Goal: Task Accomplishment & Management: Manage account settings

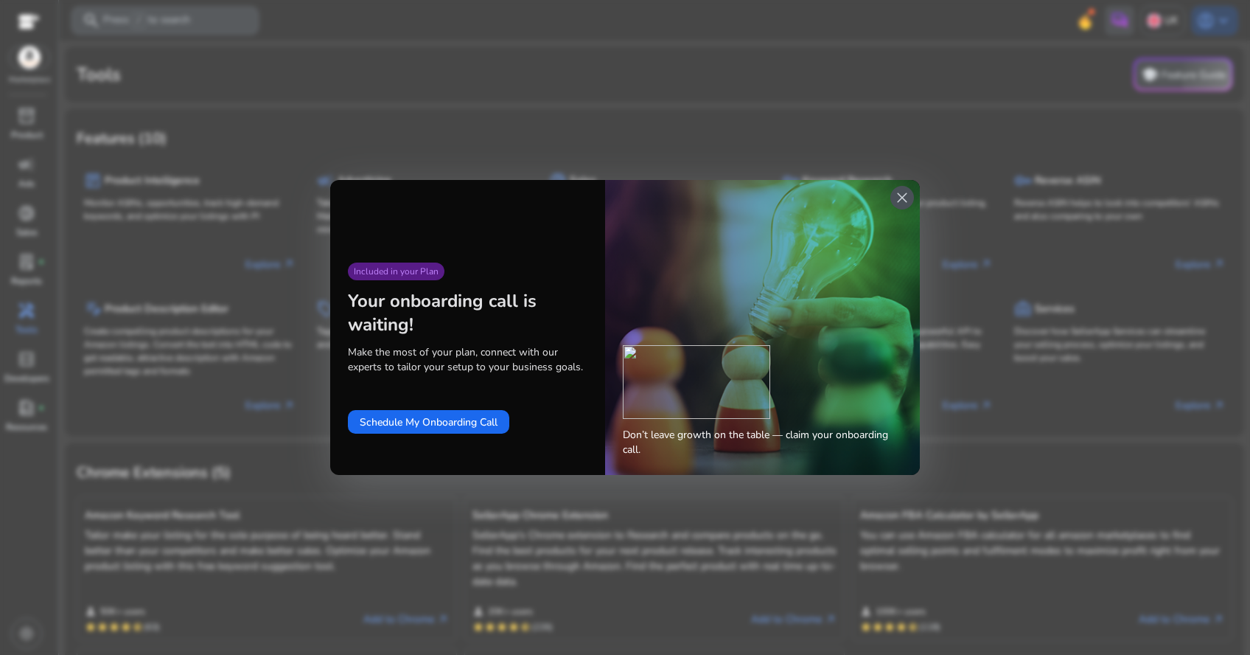
click at [902, 198] on span "close" at bounding box center [902, 198] width 18 height 18
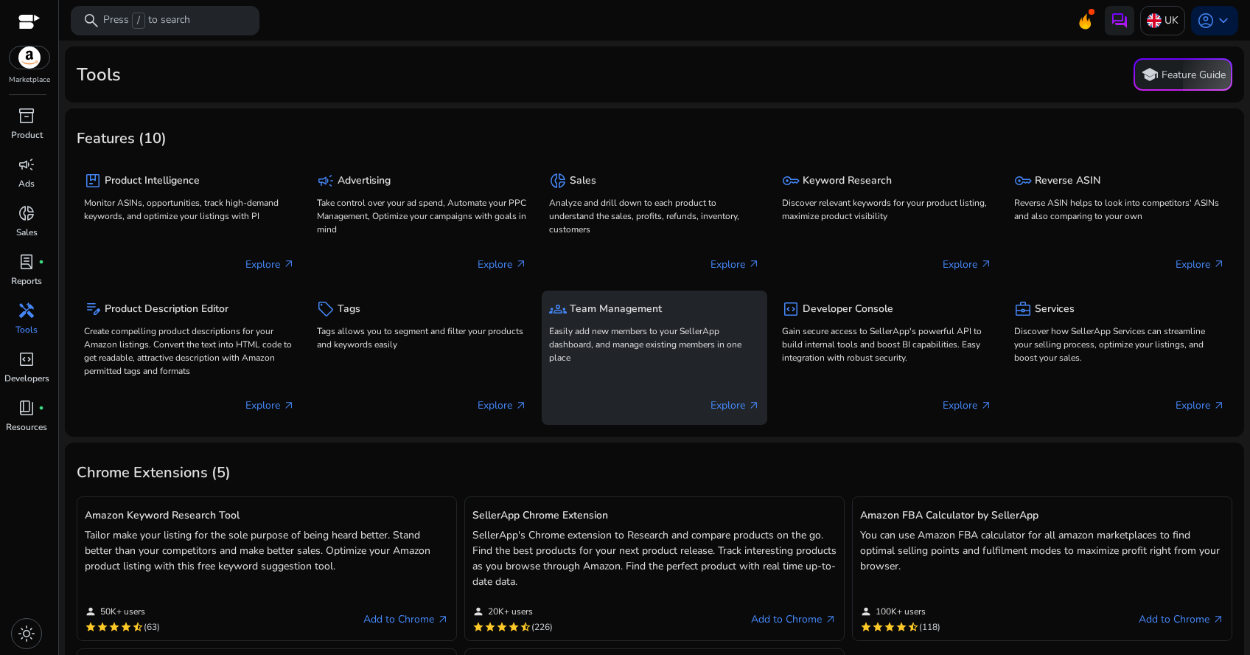
click at [674, 344] on p "Easily add new members to your SellerApp dashboard, and manage existing members…" at bounding box center [654, 344] width 211 height 40
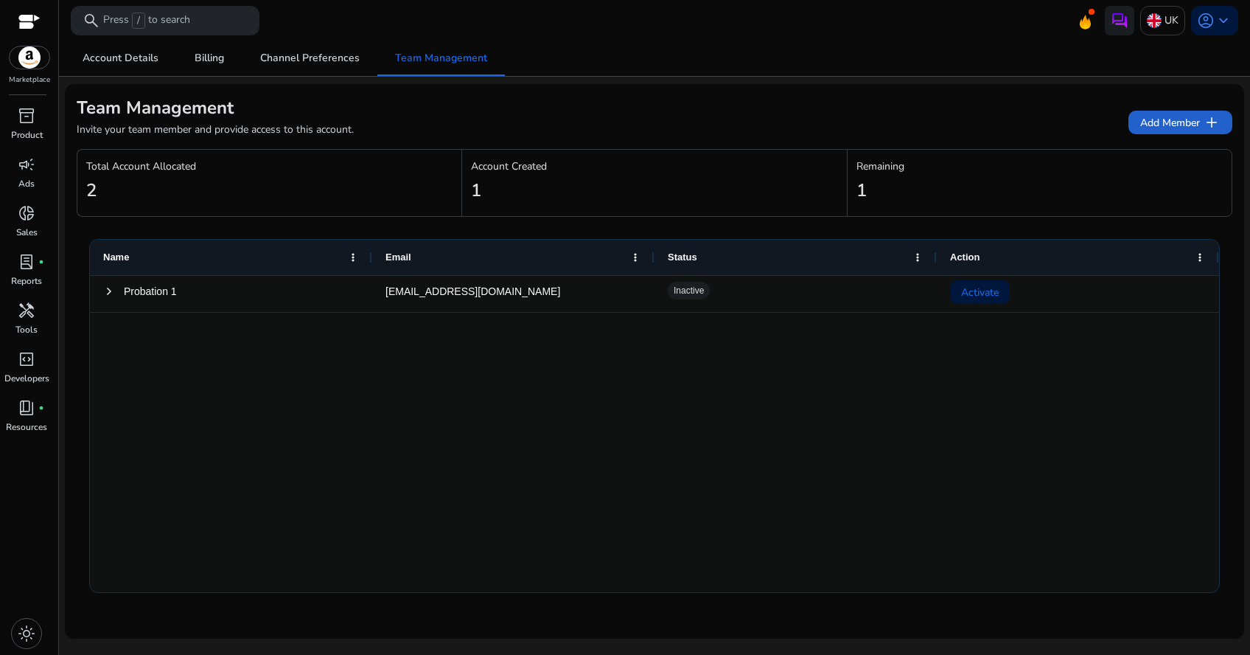
click at [1197, 120] on span "Add Member add" at bounding box center [1180, 123] width 80 height 18
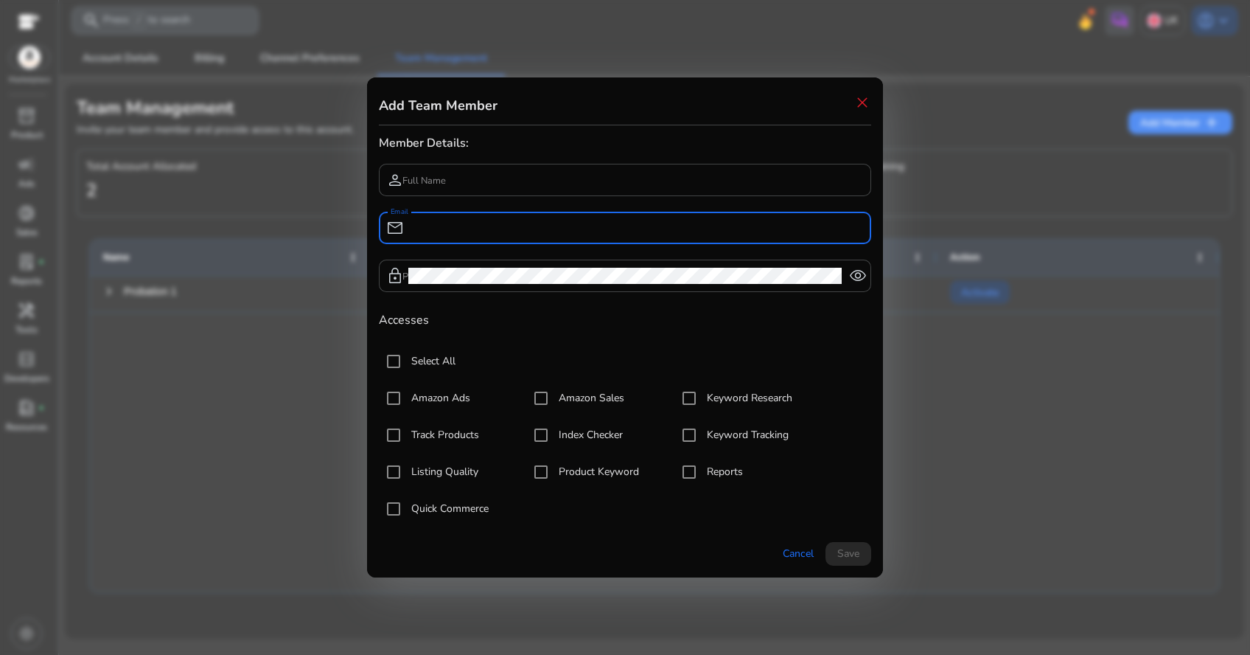
click at [562, 223] on input "Email" at bounding box center [633, 228] width 451 height 16
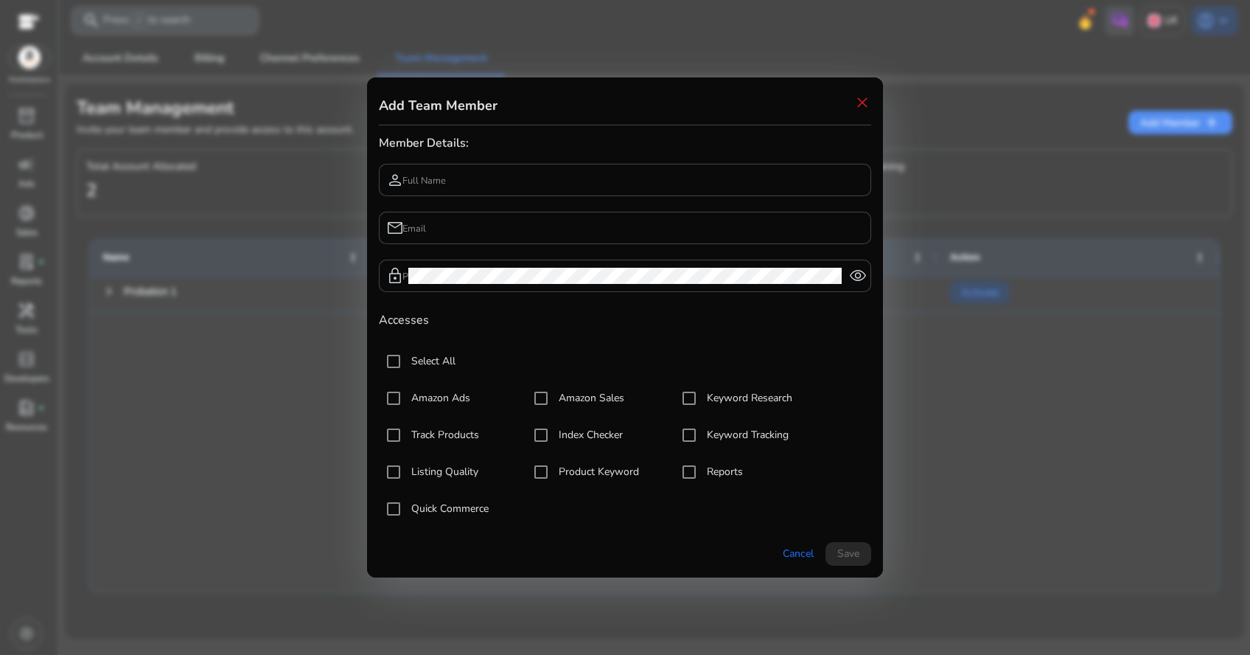
click at [544, 199] on div at bounding box center [625, 203] width 492 height 15
click at [804, 548] on span "Cancel" at bounding box center [798, 552] width 31 height 15
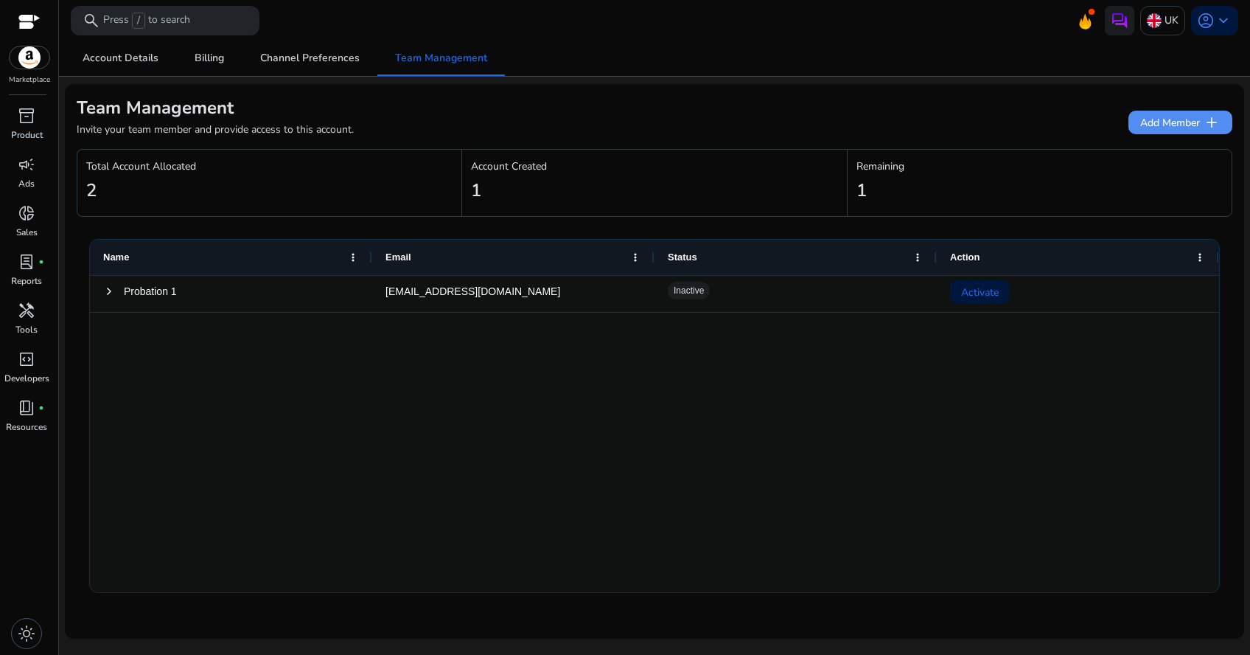
click at [29, 60] on img at bounding box center [30, 57] width 40 height 22
click at [1226, 15] on span "keyboard_arrow_down" at bounding box center [1224, 21] width 18 height 18
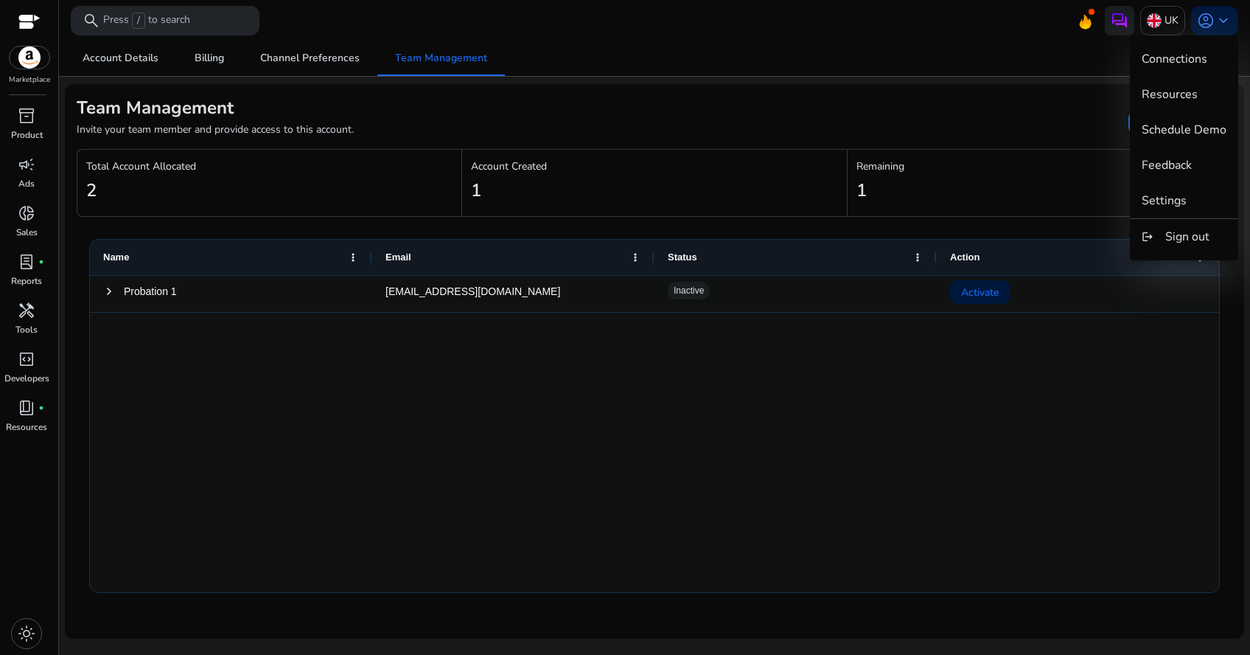
click at [1193, 192] on span "Settings" at bounding box center [1184, 200] width 85 height 16
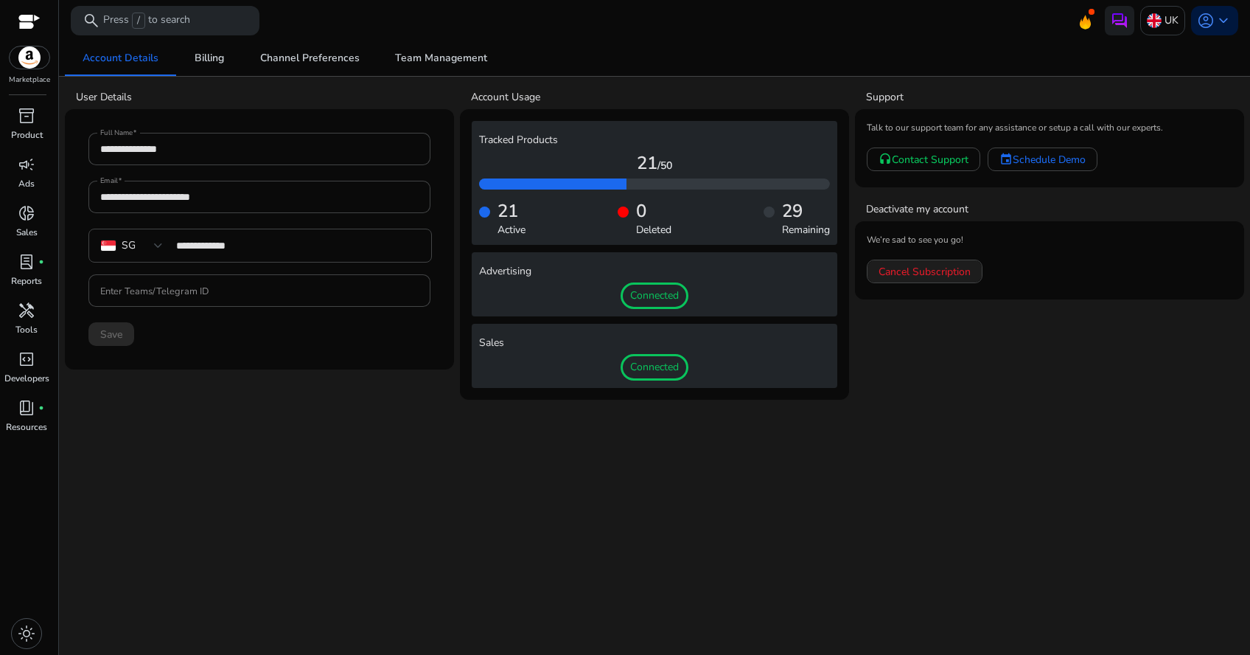
click at [941, 268] on span "Cancel Subscription" at bounding box center [925, 271] width 92 height 15
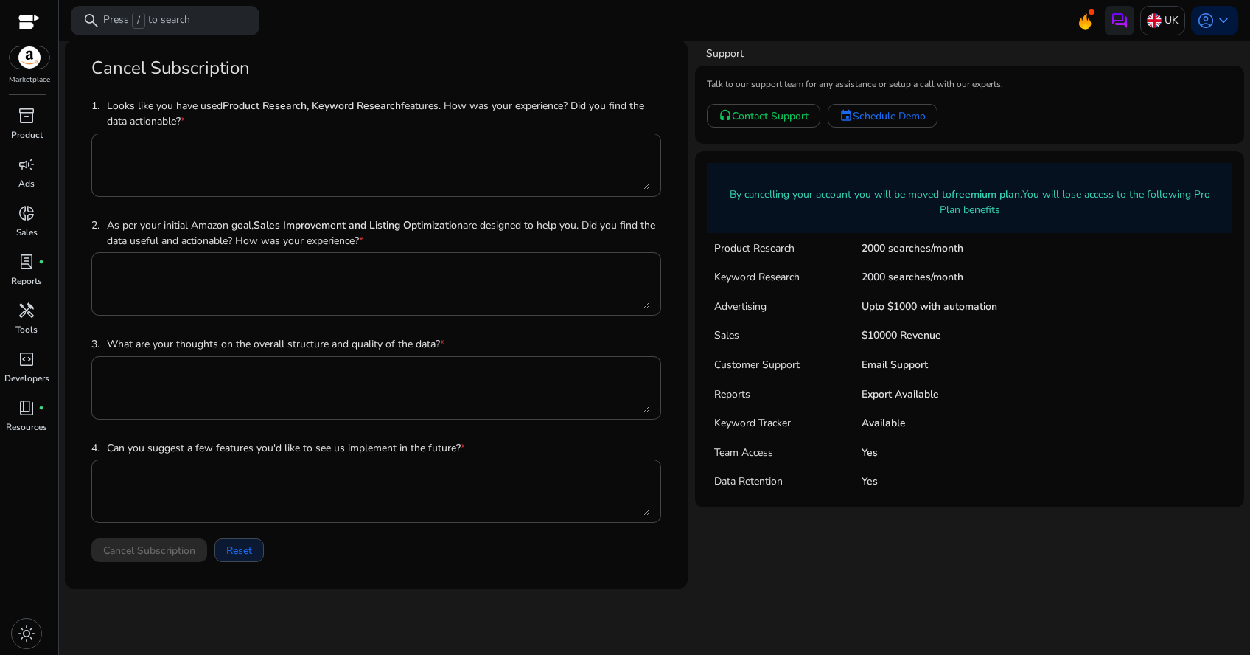
click at [231, 554] on span "Reset" at bounding box center [239, 550] width 26 height 15
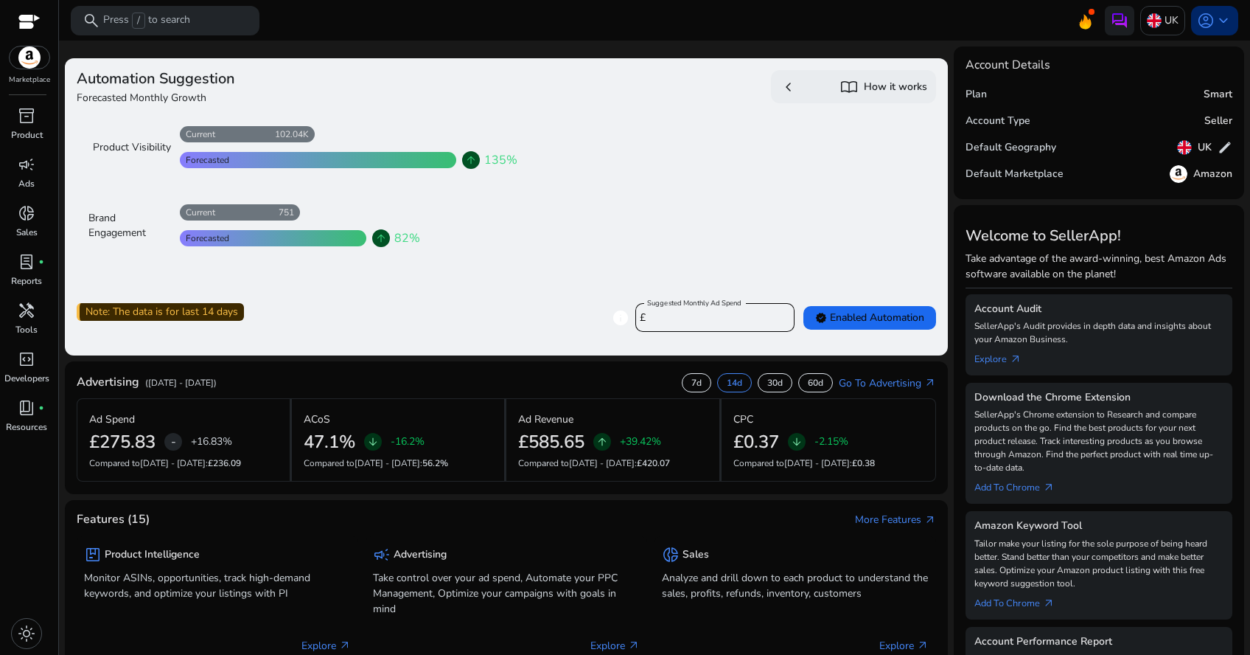
click at [1204, 18] on span "account_circle" at bounding box center [1206, 21] width 18 height 18
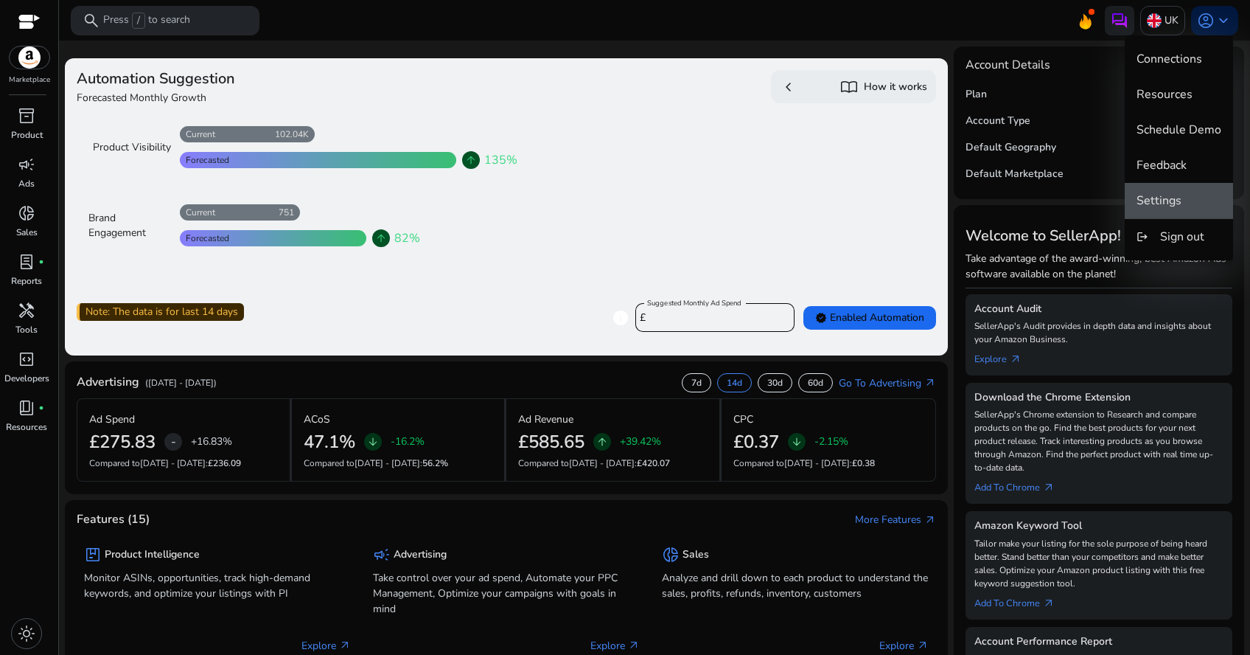
click at [1185, 200] on span "Settings" at bounding box center [1179, 200] width 85 height 16
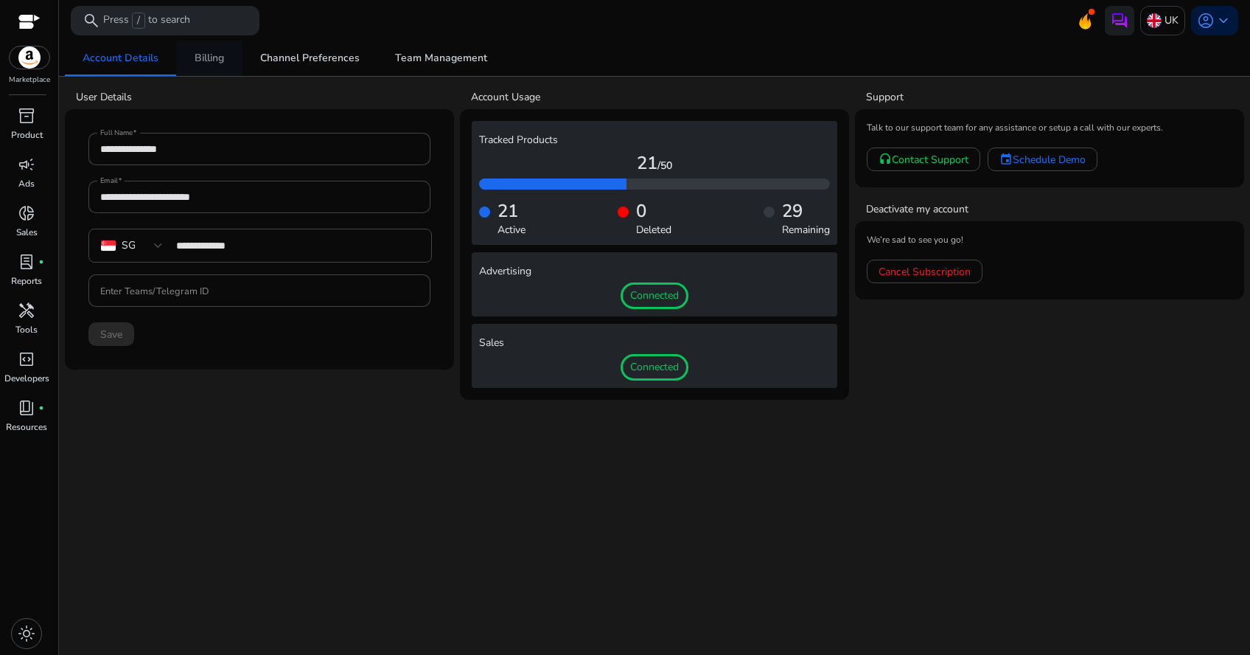
click at [226, 53] on link "Billing" at bounding box center [209, 58] width 66 height 35
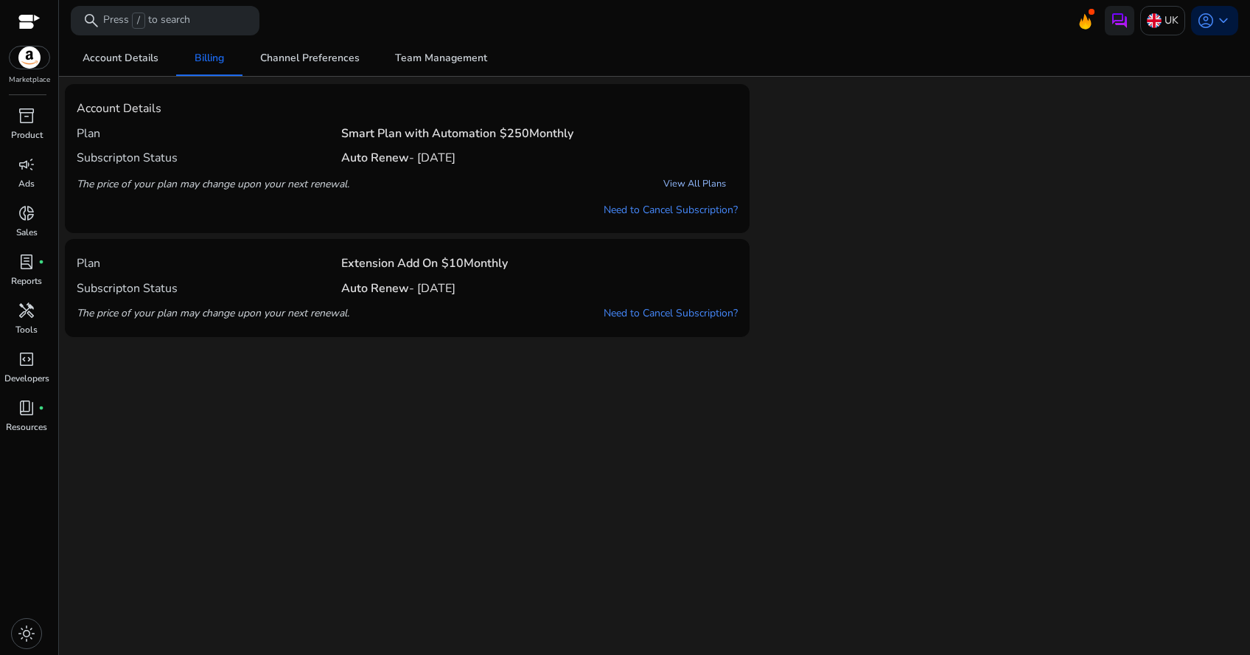
click at [688, 187] on link "View All Plans" at bounding box center [695, 183] width 86 height 27
